Goal: Navigation & Orientation: Find specific page/section

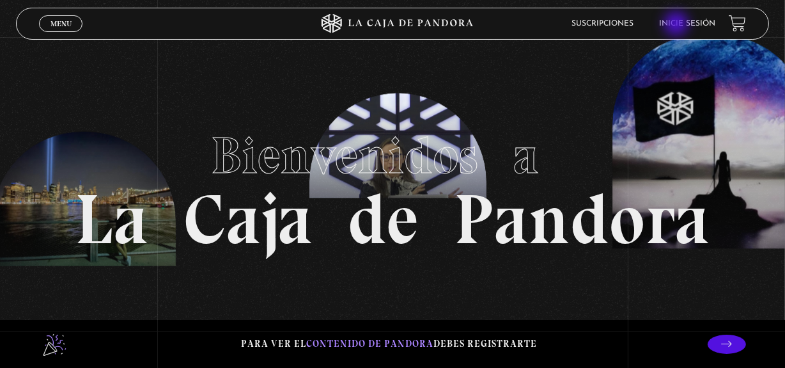
click at [678, 25] on link "Inicie sesión" at bounding box center [688, 24] width 56 height 8
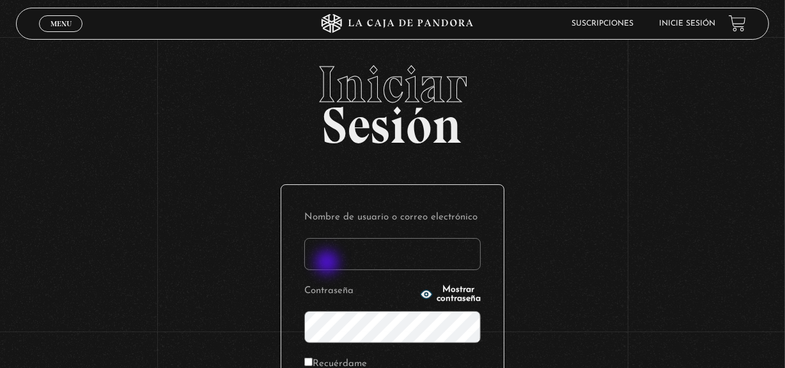
click at [329, 263] on input "Nombre de usuario o correo electrónico" at bounding box center [392, 254] width 176 height 32
type input "gabidittel@hotmail.com"
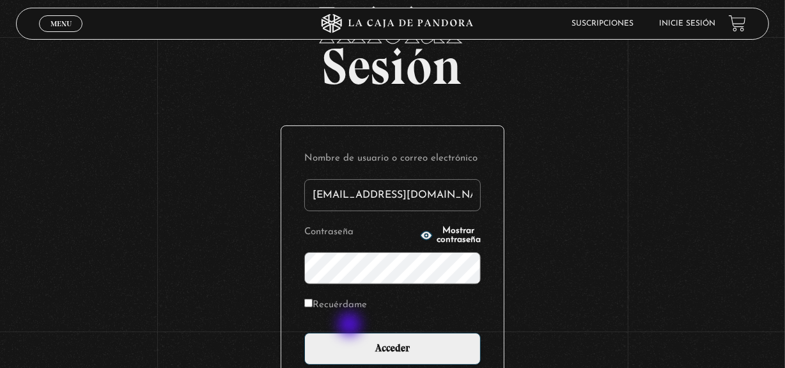
scroll to position [116, 0]
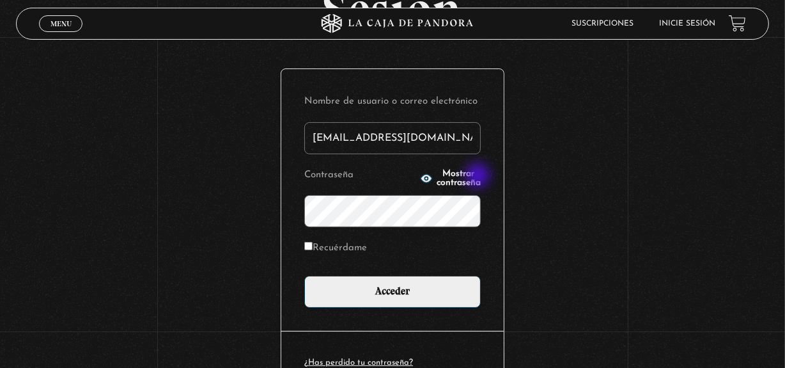
click at [479, 176] on span "Mostrar contraseña" at bounding box center [459, 178] width 44 height 18
click at [347, 251] on label "Recuérdame" at bounding box center [335, 248] width 63 height 20
click at [313, 250] on input "Recuérdame" at bounding box center [308, 246] width 8 height 8
checkbox input "true"
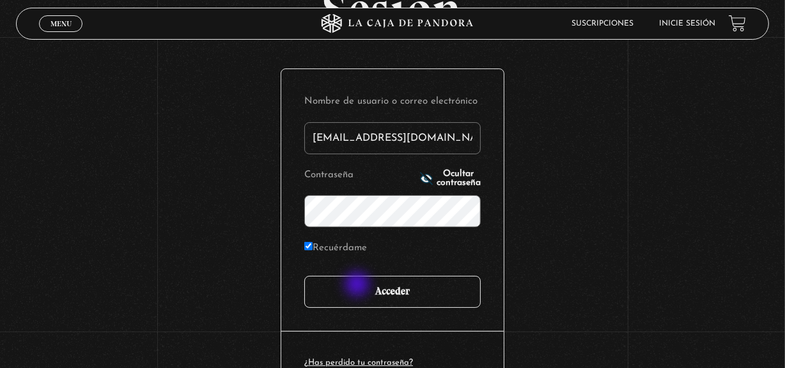
click at [359, 285] on input "Acceder" at bounding box center [392, 292] width 176 height 32
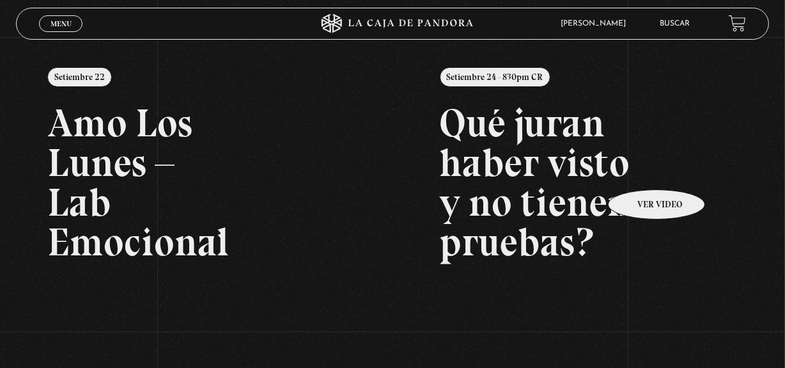
scroll to position [116, 0]
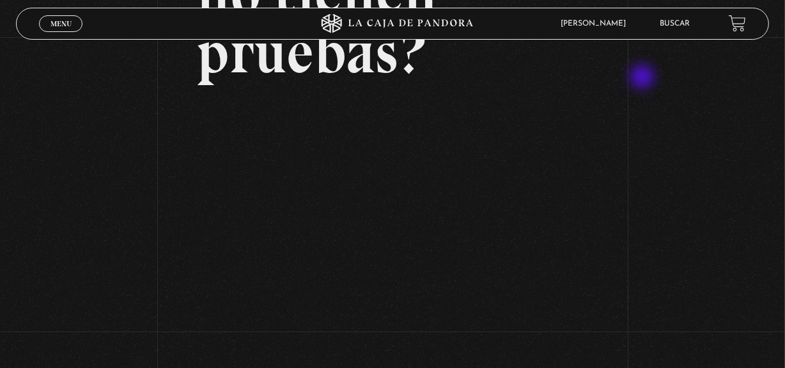
scroll to position [232, 0]
